Goal: Answer question/provide support: Share knowledge or assist other users

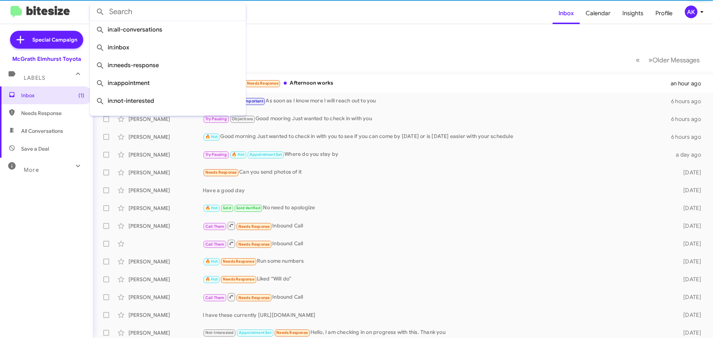
click at [172, 12] on input "text" at bounding box center [168, 12] width 156 height 18
paste input "773) 954-4376"
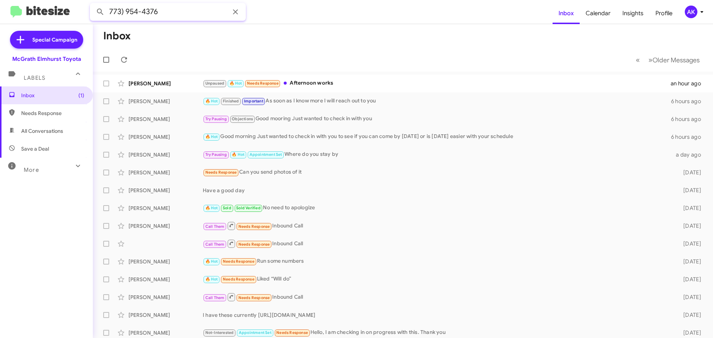
click at [93, 4] on button at bounding box center [100, 11] width 15 height 15
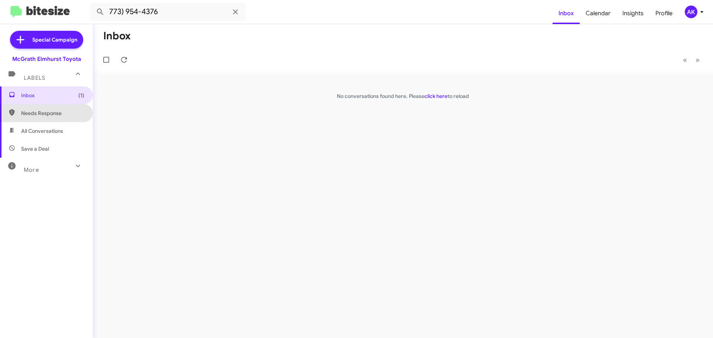
click at [49, 114] on span "Needs Response" at bounding box center [52, 113] width 63 height 7
type input "in:needs-response"
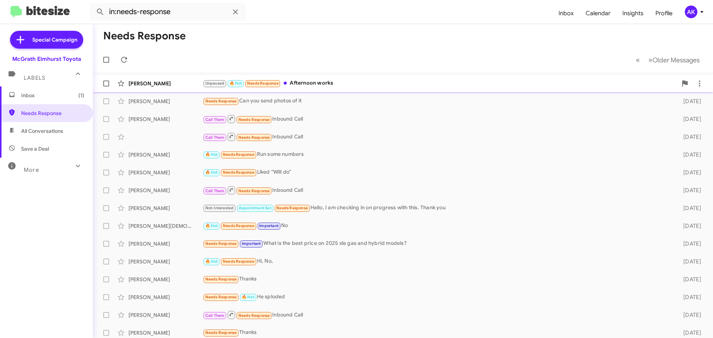
click at [339, 81] on div "Unpaused 🔥 Hot Needs Response Afternoon works" at bounding box center [440, 83] width 475 height 9
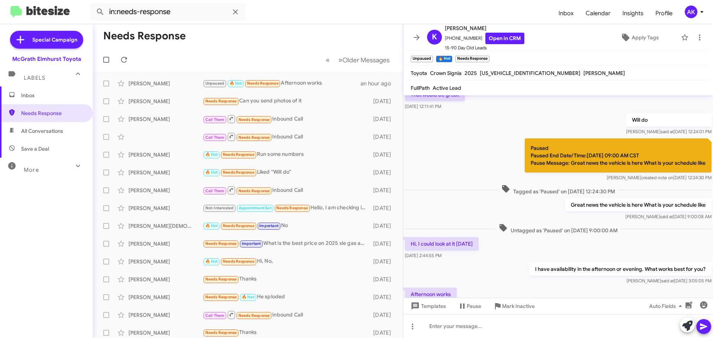
scroll to position [130, 0]
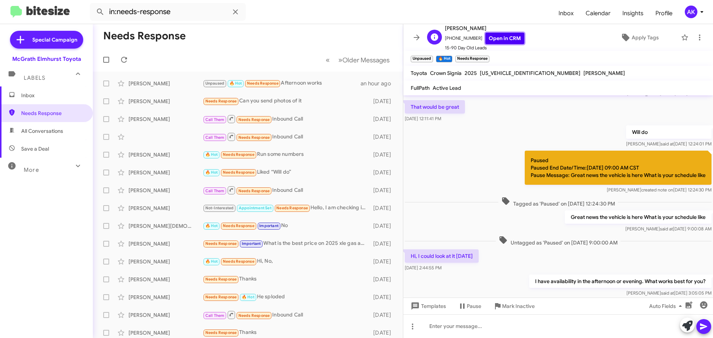
click at [503, 39] on link "Open in CRM" at bounding box center [505, 39] width 39 height 12
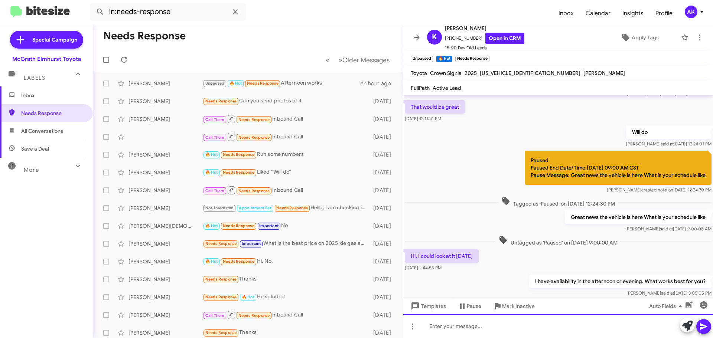
click at [453, 330] on div at bounding box center [559, 327] width 310 height 24
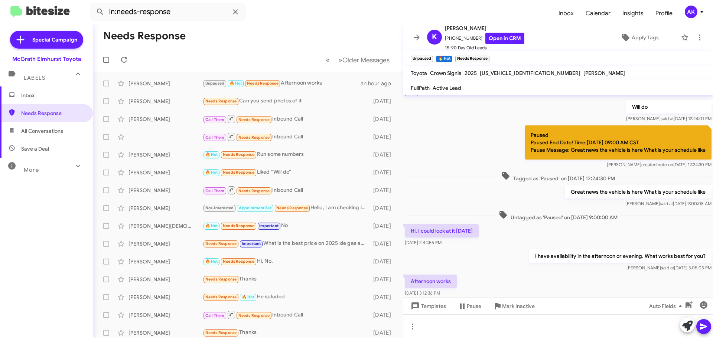
scroll to position [168, 0]
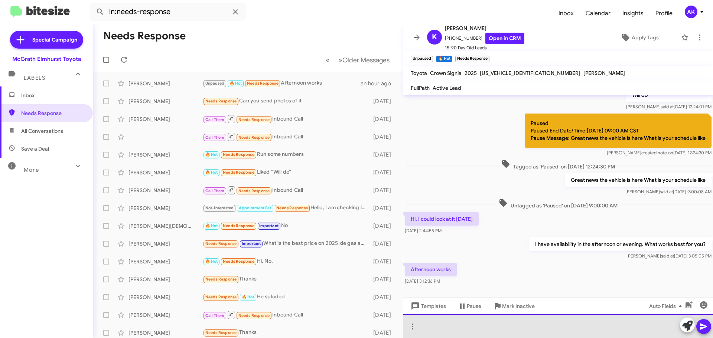
click at [470, 323] on div at bounding box center [559, 327] width 310 height 24
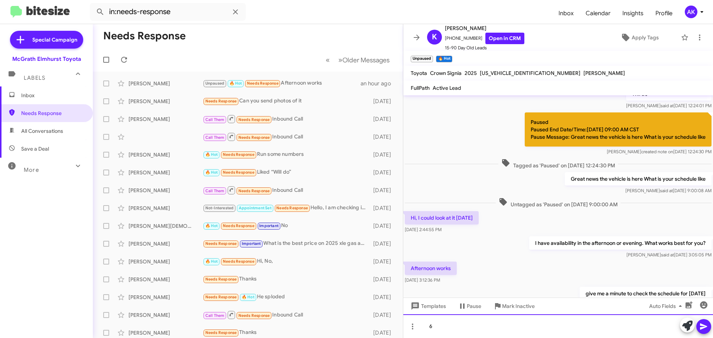
scroll to position [210, 0]
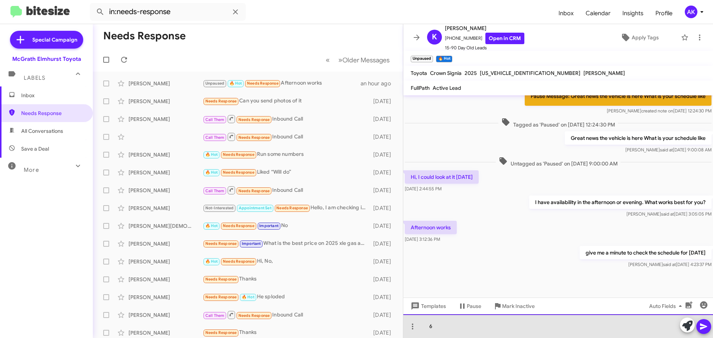
click at [443, 327] on div "6" at bounding box center [559, 327] width 310 height 24
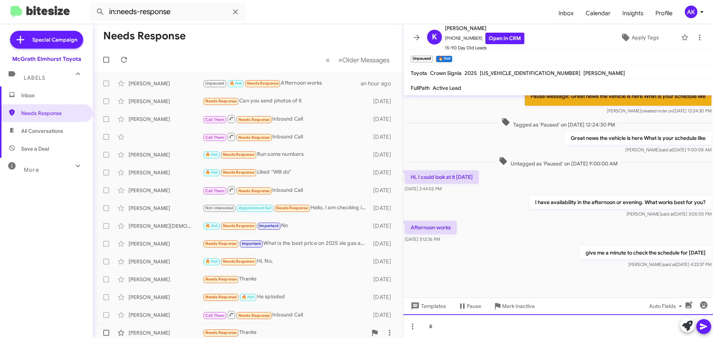
drag, startPoint x: 439, startPoint y: 327, endPoint x: 396, endPoint y: 325, distance: 43.5
click at [396, 324] on div "Needs Response « Previous » Next Older Messages [PERSON_NAME] Unpaused 🔥 Hot Ne…" at bounding box center [403, 181] width 621 height 314
click at [473, 327] on div "Do you have a minute for a phone call" at bounding box center [559, 327] width 310 height 24
click at [534, 328] on div "Do you have a minute for a phone call" at bounding box center [559, 327] width 310 height 24
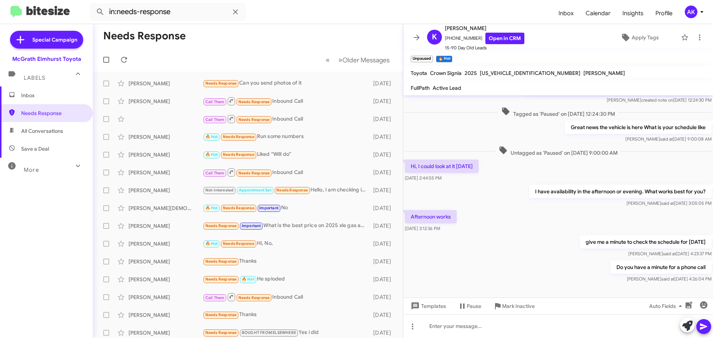
scroll to position [223, 0]
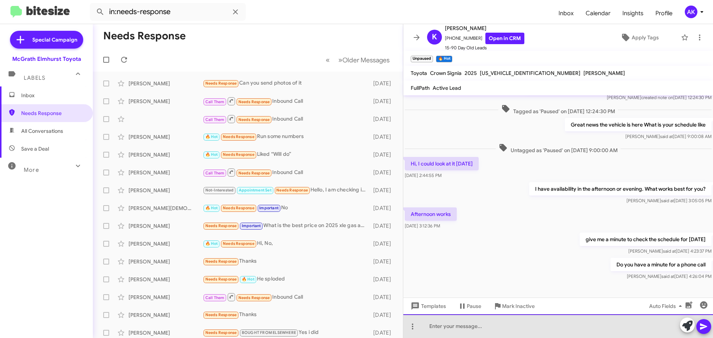
click at [544, 329] on div at bounding box center [559, 327] width 310 height 24
click at [469, 331] on div at bounding box center [559, 327] width 310 height 24
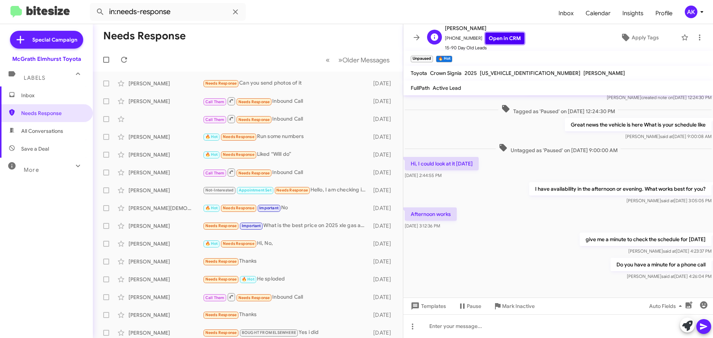
click at [487, 33] on link "Open in CRM" at bounding box center [505, 39] width 39 height 12
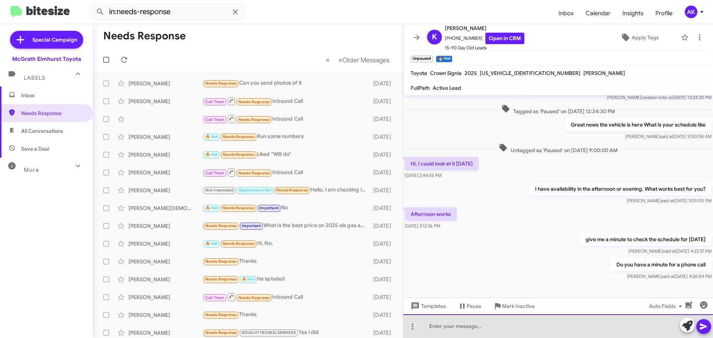
click at [480, 324] on div at bounding box center [559, 327] width 310 height 24
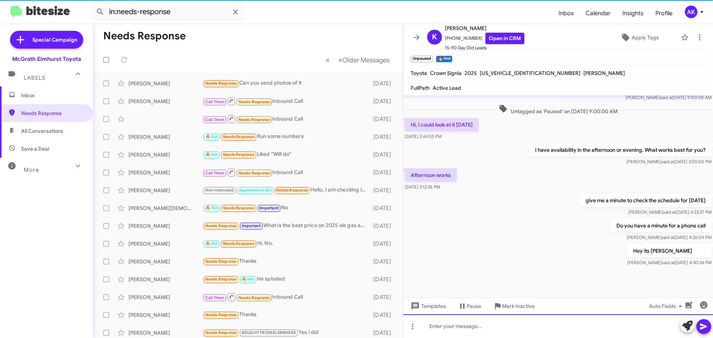
scroll to position [264, 0]
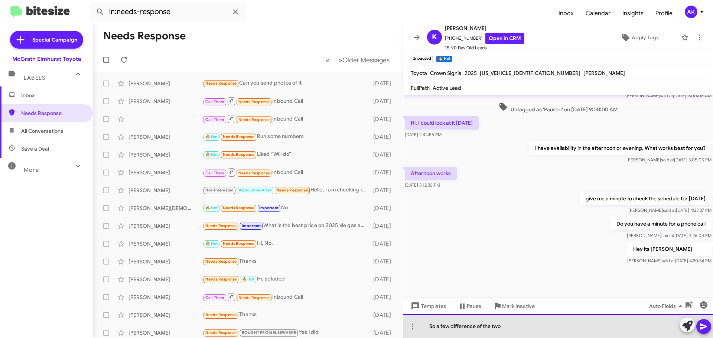
click at [516, 329] on div "So a few difference of the two" at bounding box center [559, 327] width 310 height 24
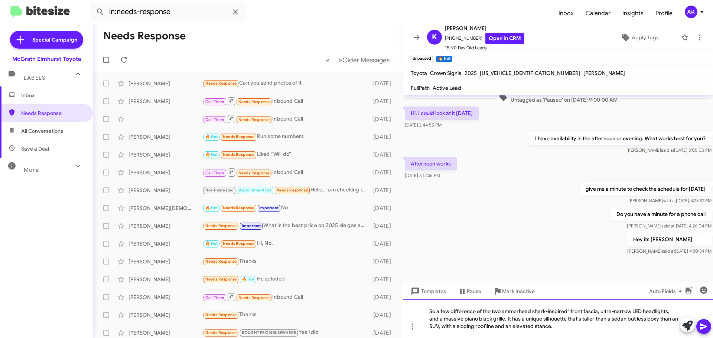
scroll to position [279, 0]
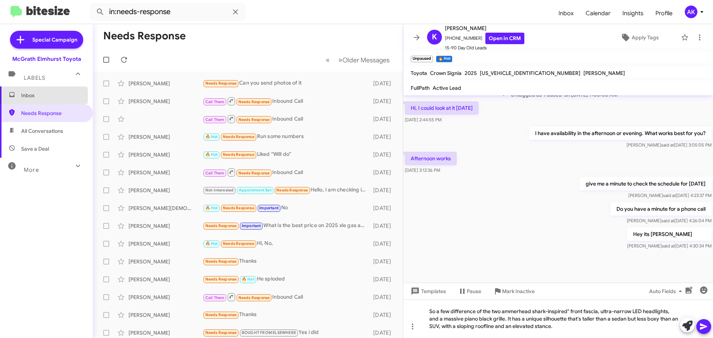
drag, startPoint x: 19, startPoint y: 96, endPoint x: 73, endPoint y: 75, distance: 57.3
click at [20, 95] on span "Inbox" at bounding box center [46, 96] width 93 height 18
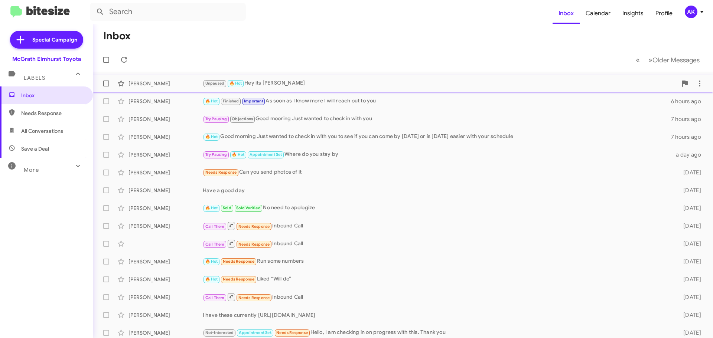
click at [262, 84] on div "Unpaused 🔥 Hot Hey its [PERSON_NAME]" at bounding box center [440, 83] width 475 height 9
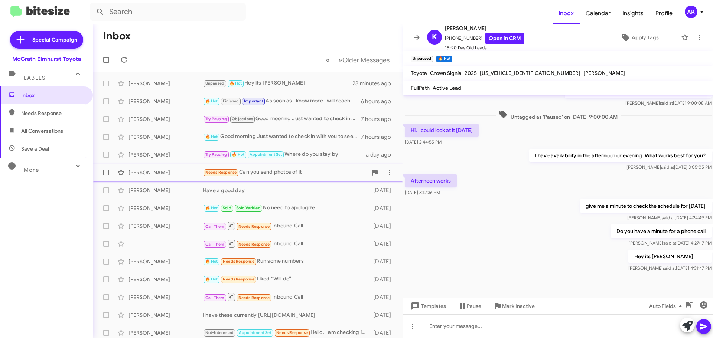
scroll to position [264, 0]
